Goal: Find contact information: Find contact information

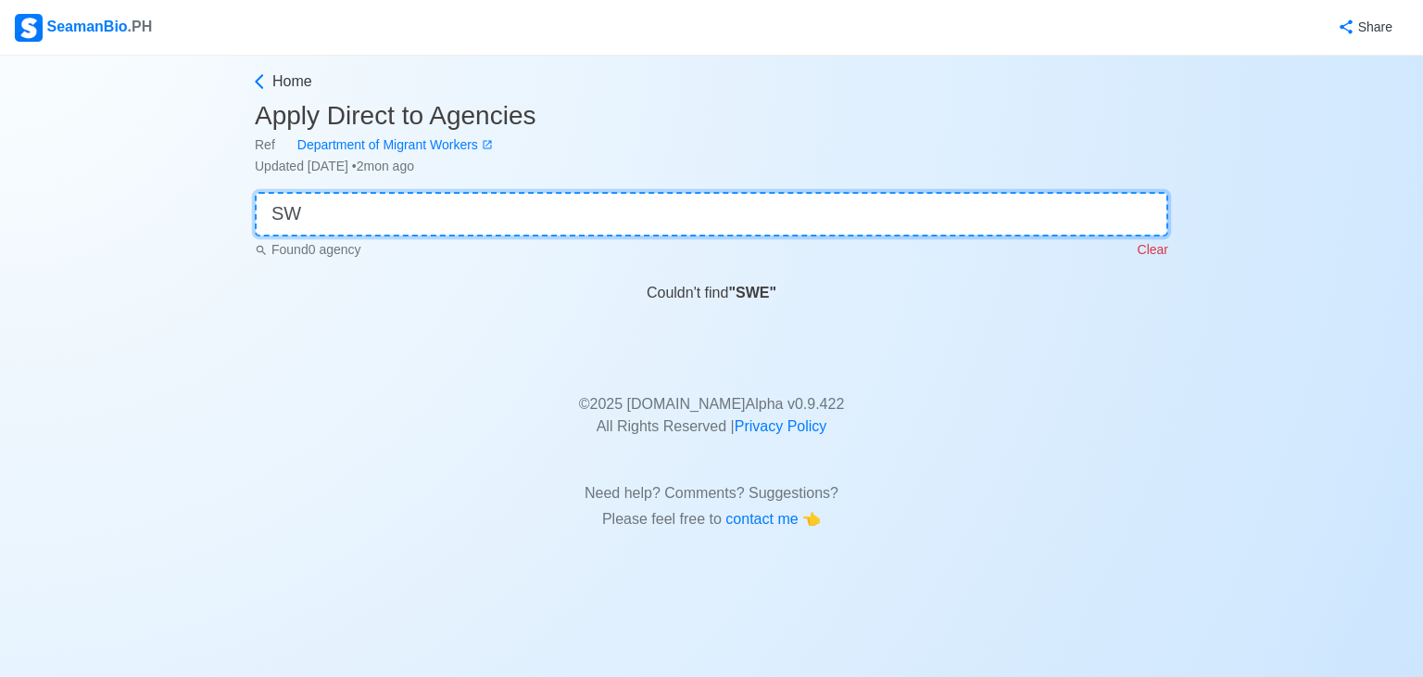
type input "S"
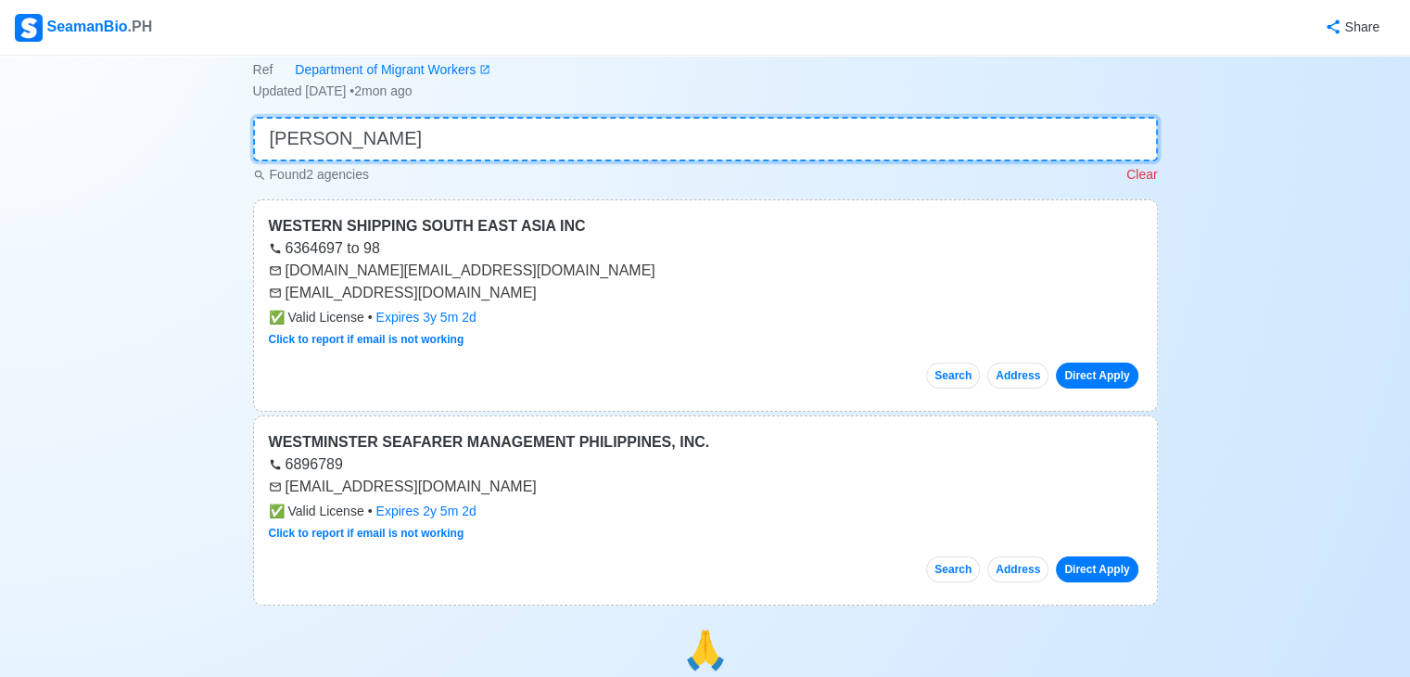
scroll to position [67, 0]
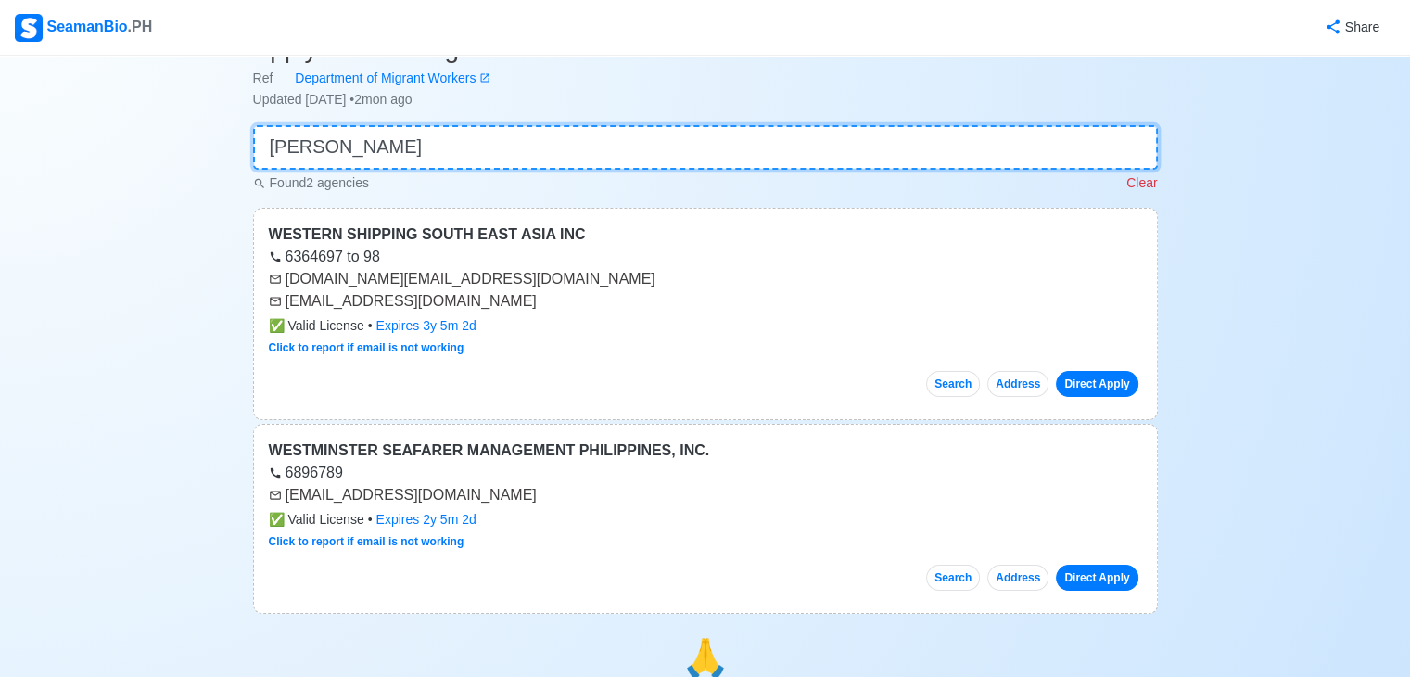
type input "[PERSON_NAME]"
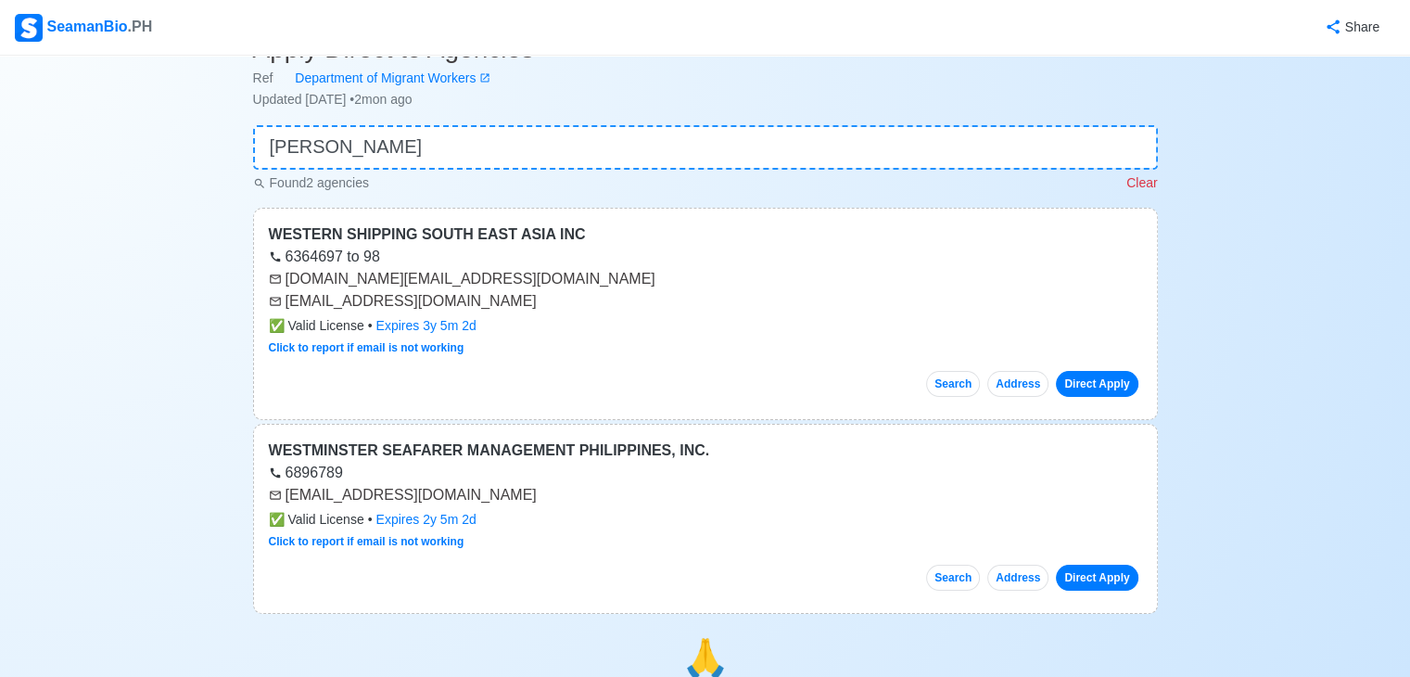
drag, startPoint x: 282, startPoint y: 299, endPoint x: 348, endPoint y: 314, distance: 68.4
click at [348, 314] on div "WESTERN SHIPPING [GEOGRAPHIC_DATA] INC 6364697 to 98 [DOMAIN_NAME][EMAIL_ADDRES…" at bounding box center [705, 314] width 905 height 212
click at [541, 294] on div "[EMAIL_ADDRESS][DOMAIN_NAME]" at bounding box center [705, 301] width 873 height 22
drag, startPoint x: 285, startPoint y: 299, endPoint x: 486, endPoint y: 294, distance: 200.3
click at [486, 294] on div "[EMAIL_ADDRESS][DOMAIN_NAME]" at bounding box center [705, 301] width 873 height 22
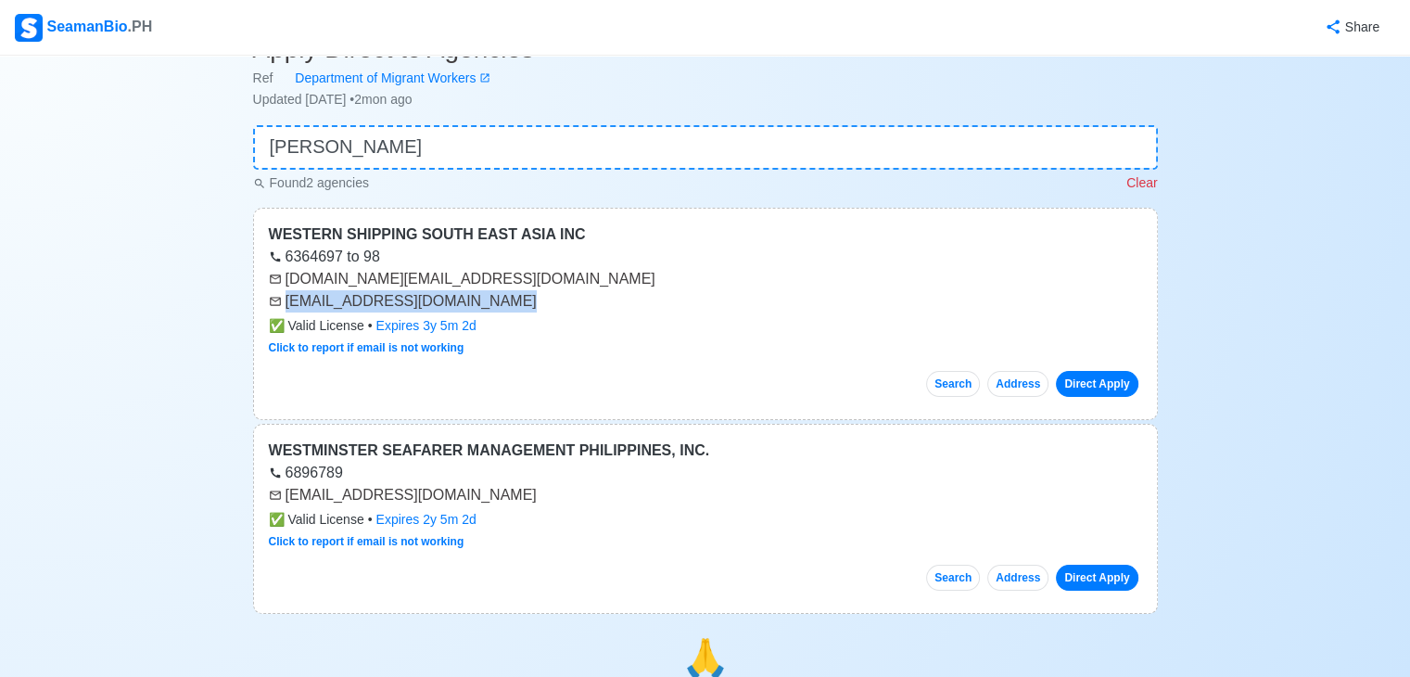
copy div "[EMAIL_ADDRESS][DOMAIN_NAME]"
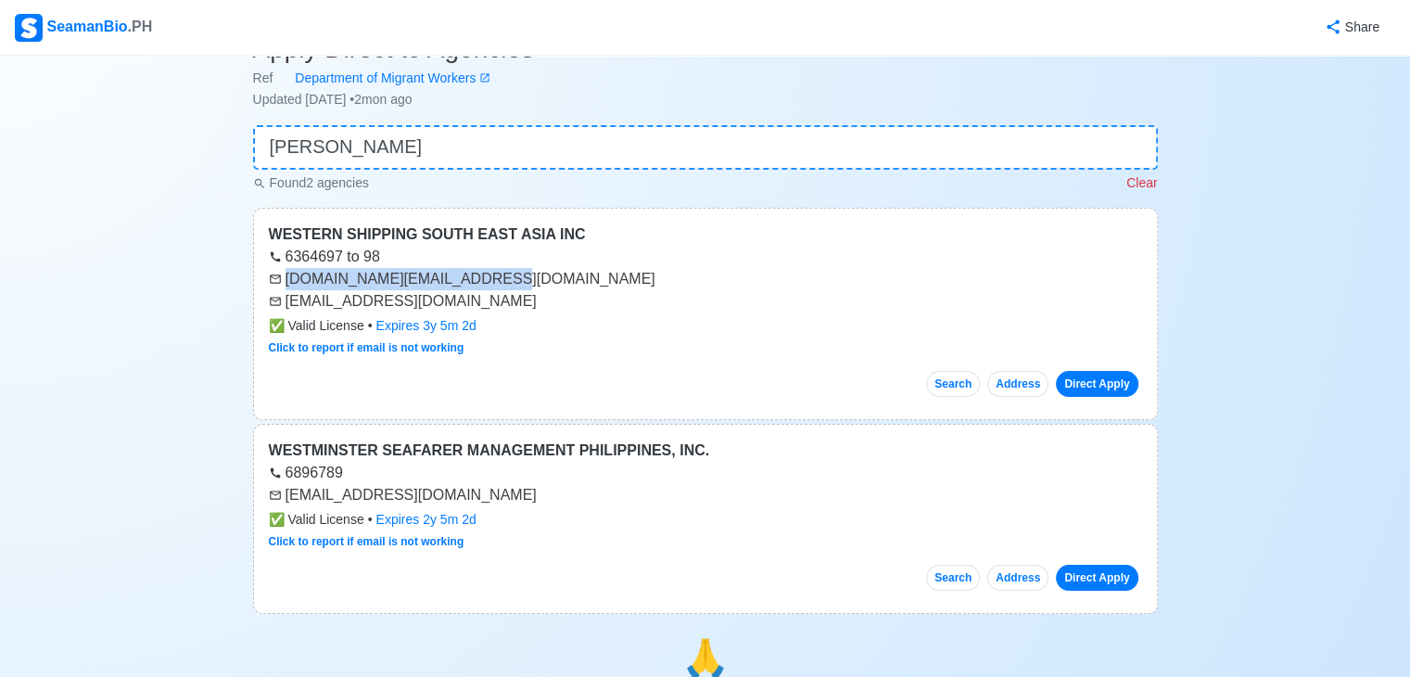
drag, startPoint x: 284, startPoint y: 282, endPoint x: 472, endPoint y: 277, distance: 188.2
click at [472, 277] on div "[DOMAIN_NAME][EMAIL_ADDRESS][DOMAIN_NAME]" at bounding box center [705, 279] width 873 height 22
copy div "[DOMAIN_NAME][EMAIL_ADDRESS][DOMAIN_NAME]"
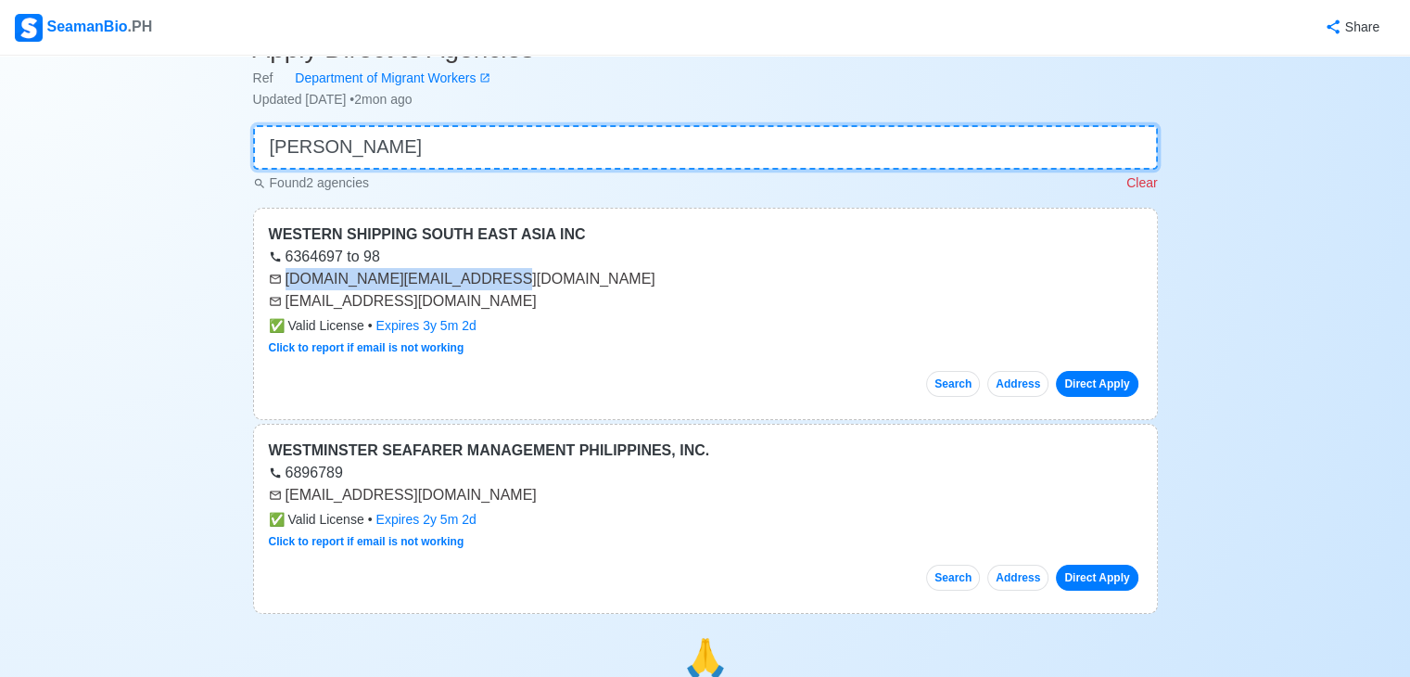
click at [489, 152] on input "[PERSON_NAME]" at bounding box center [705, 147] width 905 height 44
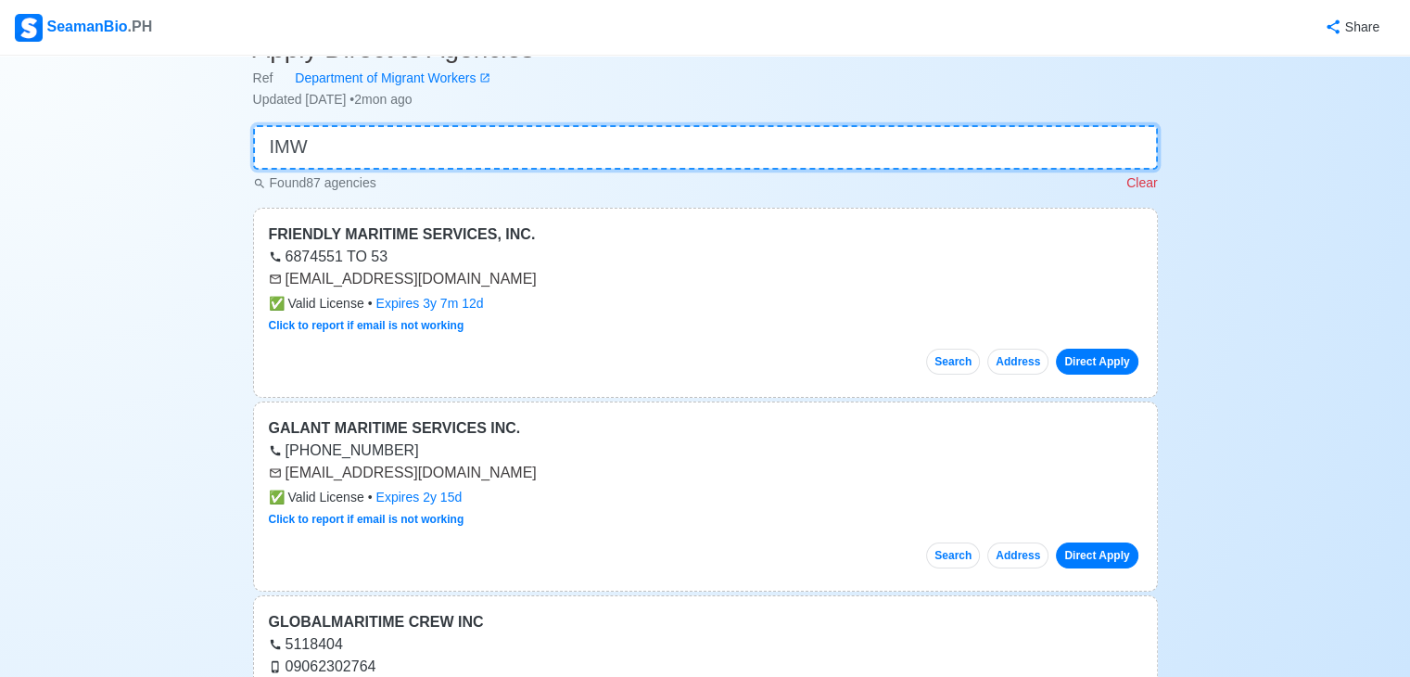
scroll to position [0, 0]
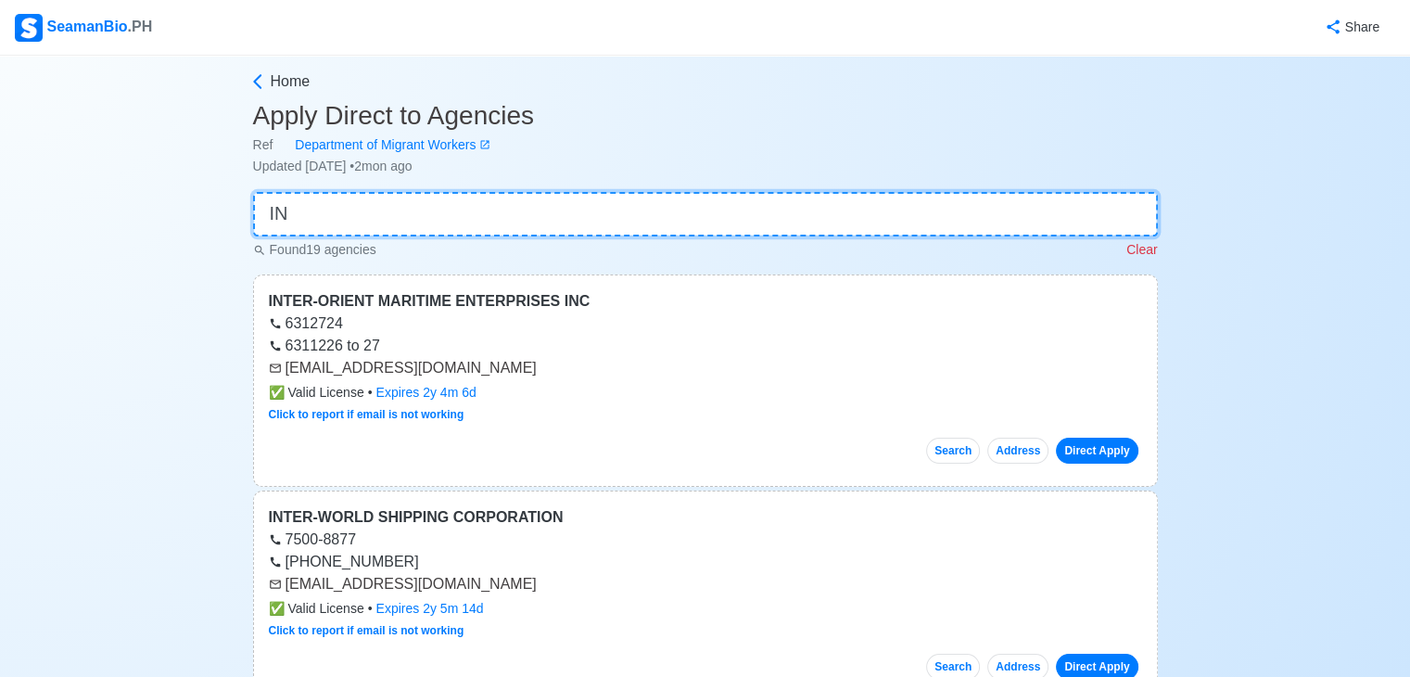
type input "I"
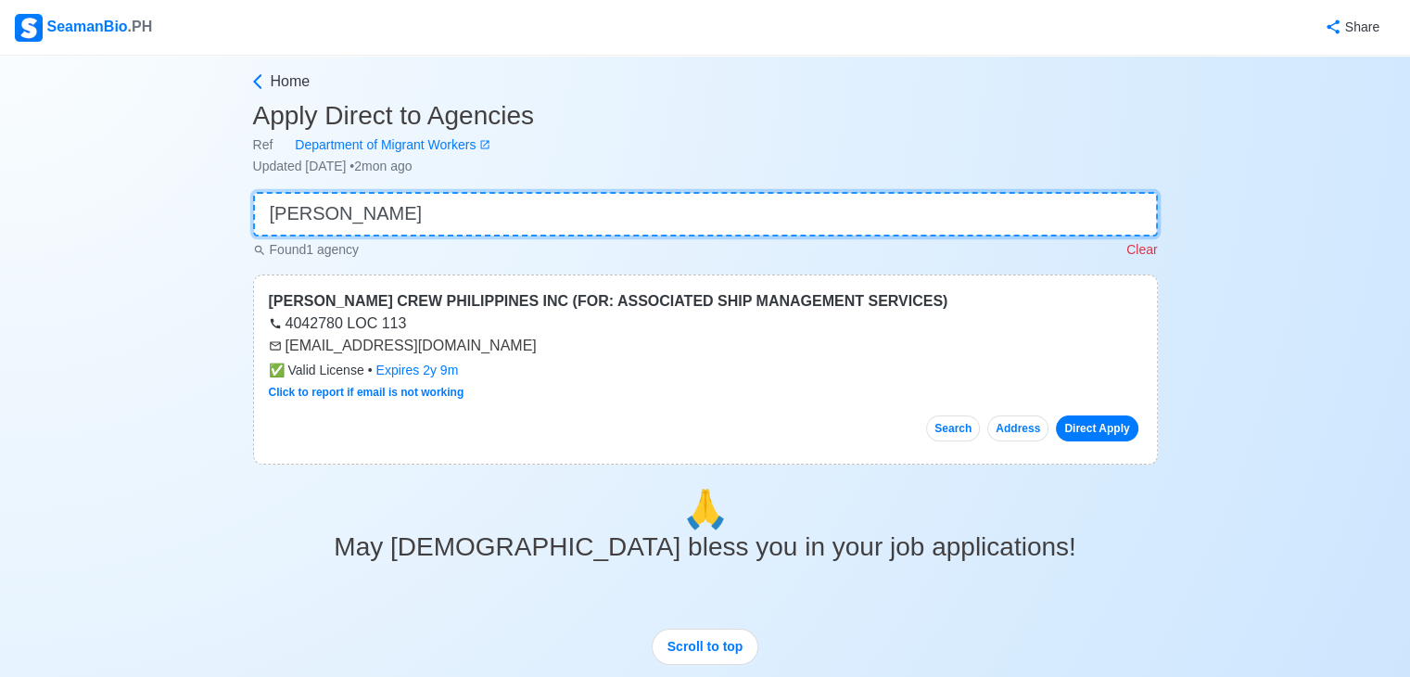
type input "[PERSON_NAME]"
drag, startPoint x: 287, startPoint y: 343, endPoint x: 504, endPoint y: 339, distance: 216.9
click at [504, 339] on div "[EMAIL_ADDRESS][DOMAIN_NAME]" at bounding box center [705, 346] width 873 height 22
copy div "[EMAIL_ADDRESS][DOMAIN_NAME]"
click at [406, 205] on input "[PERSON_NAME]" at bounding box center [705, 214] width 905 height 44
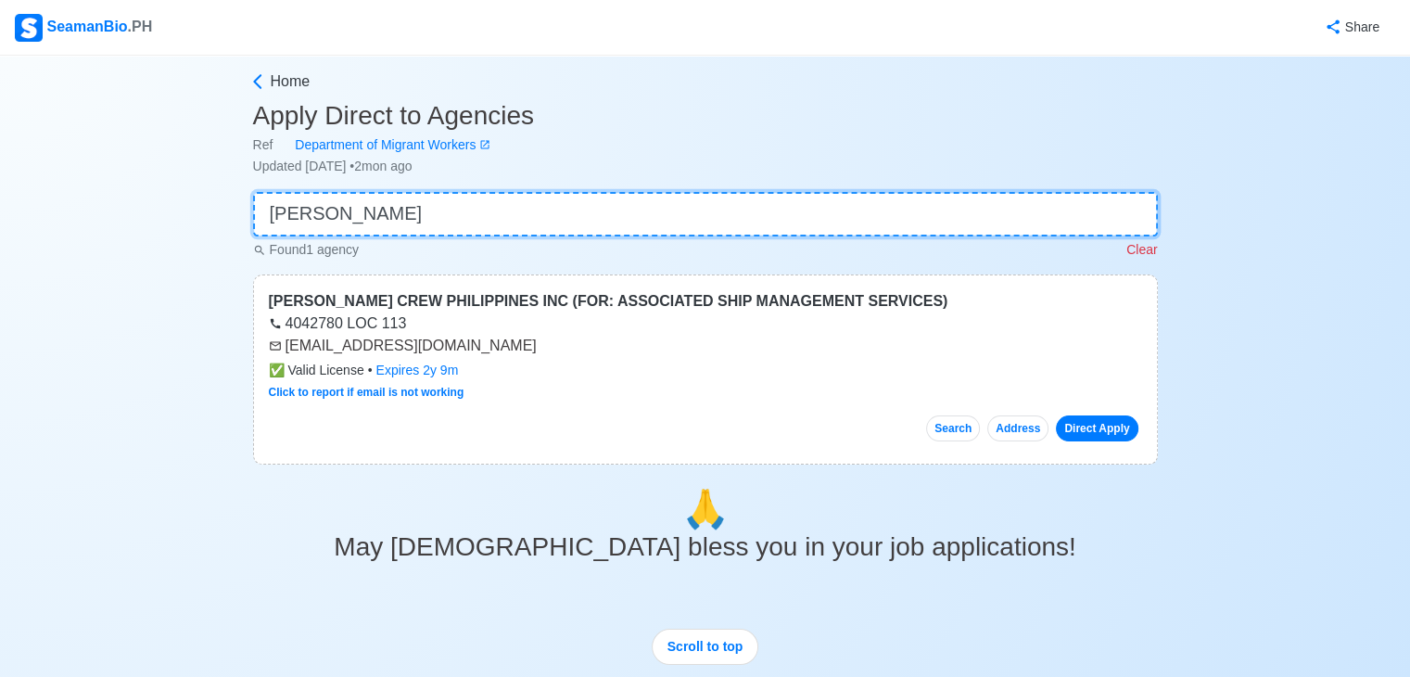
click at [410, 192] on input "[PERSON_NAME]" at bounding box center [705, 214] width 905 height 44
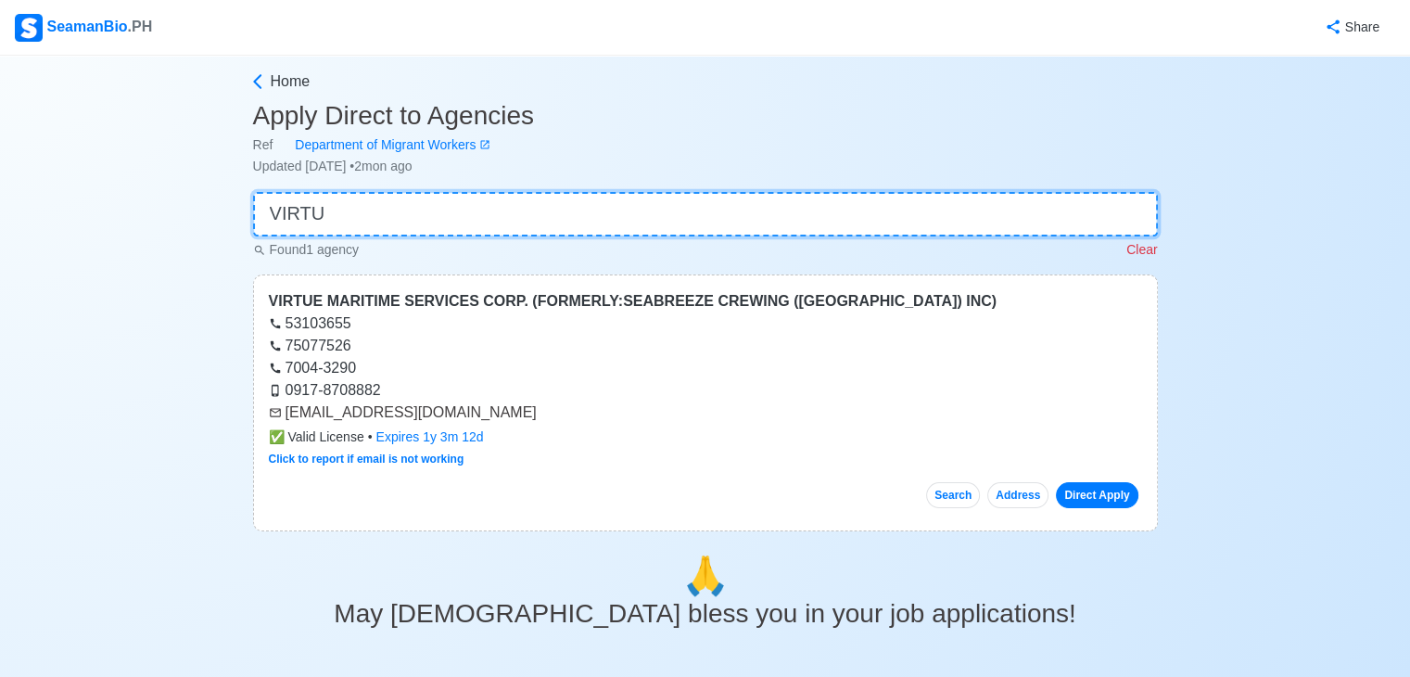
type input "VIRTU"
drag, startPoint x: 282, startPoint y: 417, endPoint x: 528, endPoint y: 424, distance: 246.6
click at [528, 424] on div "VIRTUE MARITIME SERVICES CORP. (FORMERLY:SEABREEZE CREWING ([GEOGRAPHIC_DATA]) …" at bounding box center [705, 402] width 905 height 257
copy div "[EMAIL_ADDRESS][DOMAIN_NAME]"
